Goal: Information Seeking & Learning: Learn about a topic

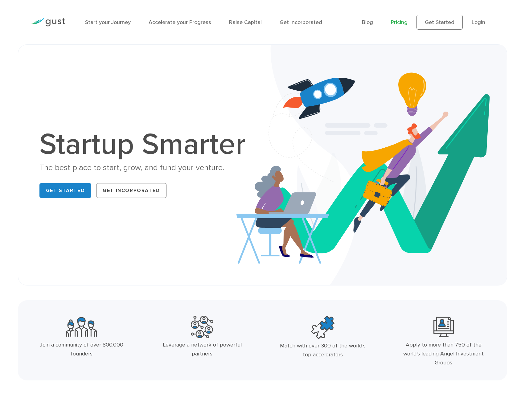
click at [398, 22] on link "Pricing" at bounding box center [399, 22] width 17 height 6
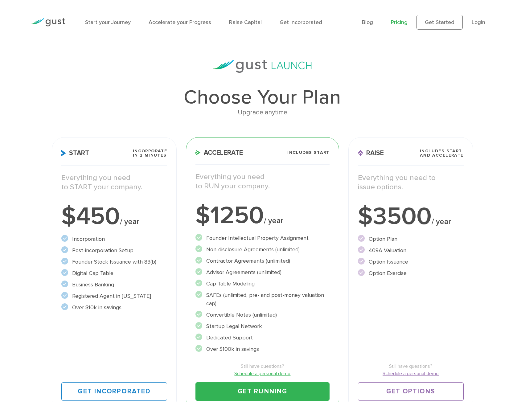
scroll to position [31, 0]
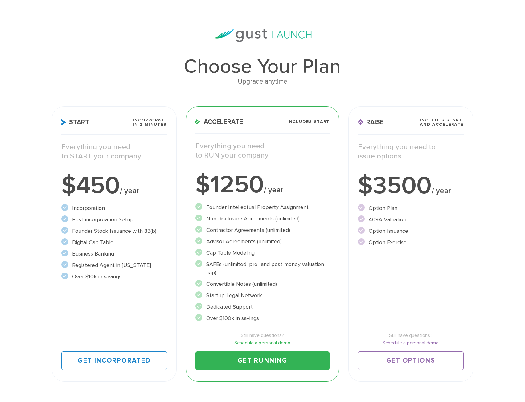
drag, startPoint x: 265, startPoint y: 87, endPoint x: 130, endPoint y: 79, distance: 135.5
click at [130, 79] on div "Upgrade anytime" at bounding box center [262, 81] width 421 height 10
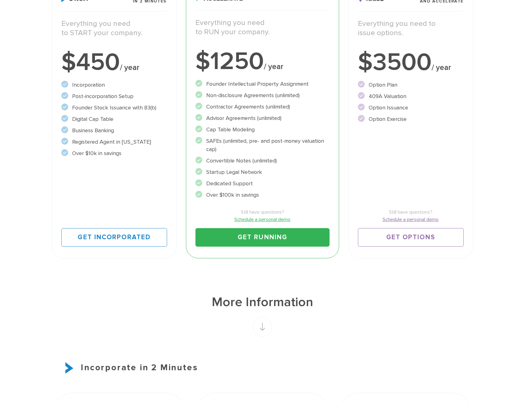
scroll to position [0, 0]
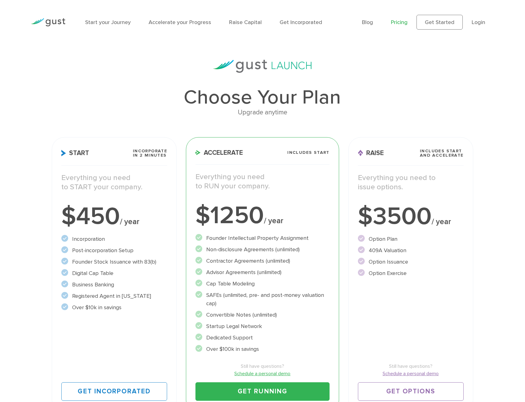
click at [370, 19] on li "Blog" at bounding box center [367, 22] width 11 height 8
click at [296, 22] on link "Get Incorporated" at bounding box center [301, 22] width 43 height 6
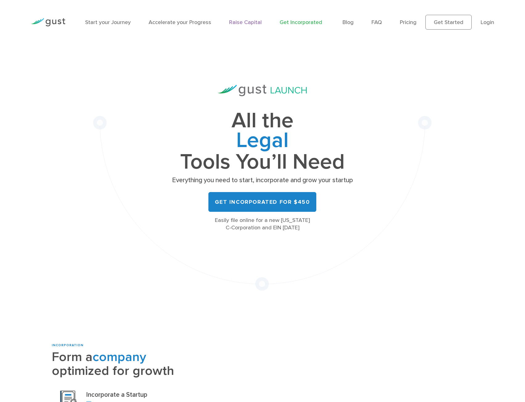
click at [234, 21] on link "Raise Capital" at bounding box center [245, 22] width 33 height 6
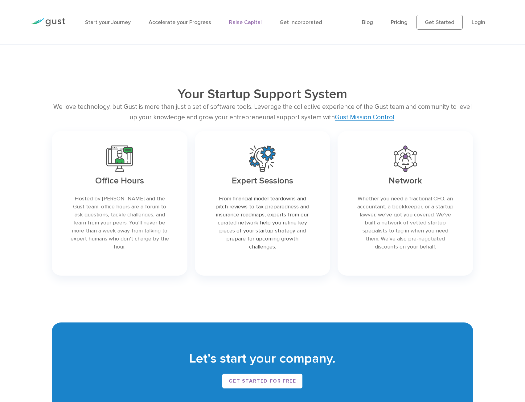
scroll to position [986, 0]
